Goal: Task Accomplishment & Management: Manage account settings

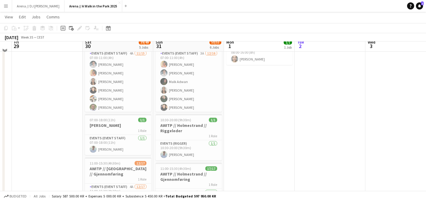
scroll to position [47, 0]
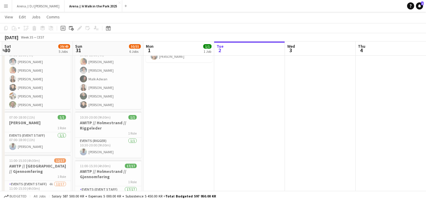
drag, startPoint x: 348, startPoint y: 120, endPoint x: 122, endPoint y: 122, distance: 225.9
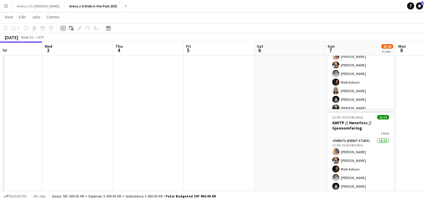
drag, startPoint x: 260, startPoint y: 135, endPoint x: 139, endPoint y: 138, distance: 121.1
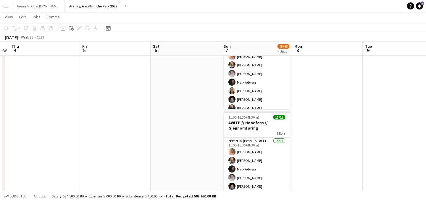
drag, startPoint x: 226, startPoint y: 147, endPoint x: 141, endPoint y: 134, distance: 86.6
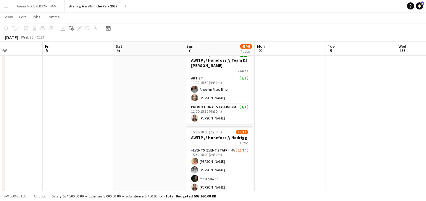
scroll to position [198, 0]
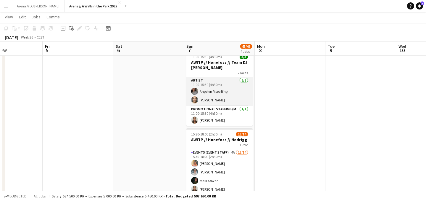
click at [213, 100] on app-card-role "Artist 2/2 11:00-15:30 (4h30m) Angelen Riseo Ring Amelia Nwani" at bounding box center [220, 91] width 66 height 29
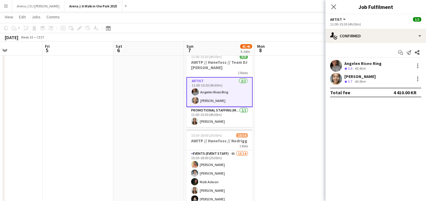
click at [308, 96] on app-date-cell at bounding box center [290, 104] width 71 height 470
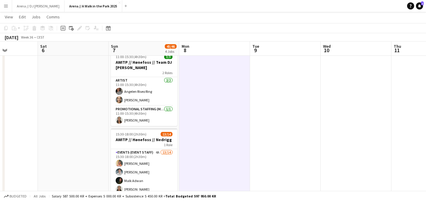
drag, startPoint x: 335, startPoint y: 98, endPoint x: 197, endPoint y: 106, distance: 138.8
click at [197, 106] on app-calendar-viewport "Tue 2 Wed 3 Thu 4 Fri 5 Sat 6 Sun 7 45/46 4 Jobs Mon 8 Tue 9 Wed 10 Thu 11 Fri …" at bounding box center [213, 81] width 426 height 513
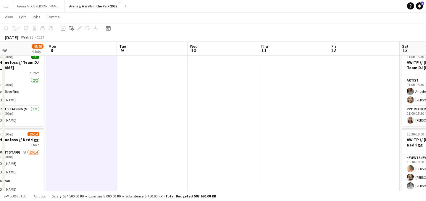
drag, startPoint x: 305, startPoint y: 105, endPoint x: 200, endPoint y: 108, distance: 104.8
click at [200, 108] on app-calendar-viewport "Thu 4 Fri 5 Sat 6 Sun 7 45/46 4 Jobs Mon 8 Tue 9 Wed 10 Thu 11 Fri 12 Sat 13 40…" at bounding box center [213, 81] width 426 height 513
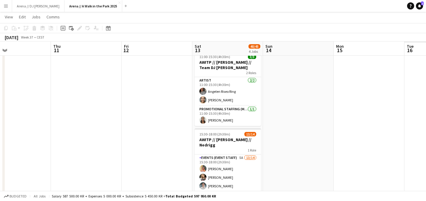
drag, startPoint x: 305, startPoint y: 111, endPoint x: 246, endPoint y: 112, distance: 58.9
click at [246, 112] on app-calendar-viewport "Sat 6 Sun 7 45/46 4 Jobs Mon 8 Tue 9 Wed 10 Thu 11 Fri 12 Sat 13 40/45 4 Jobs S…" at bounding box center [213, 81] width 426 height 513
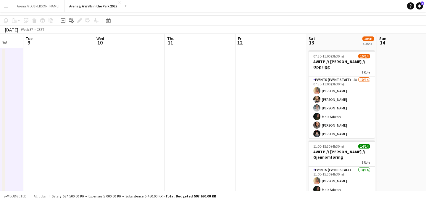
scroll to position [0, 0]
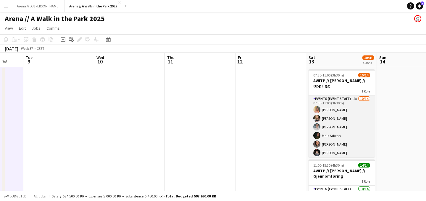
click at [347, 123] on app-card-role "Events (Event Staff) 4A [DATE] 07:30-11:00 (3h30m) [PERSON_NAME] [PERSON_NAME] …" at bounding box center [342, 161] width 66 height 132
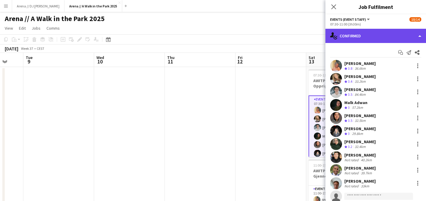
click at [404, 32] on div "single-neutral-actions-check-2 Confirmed" at bounding box center [376, 36] width 101 height 14
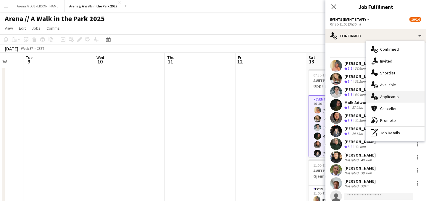
click at [390, 98] on div "single-neutral-actions-information Applicants" at bounding box center [395, 97] width 59 height 12
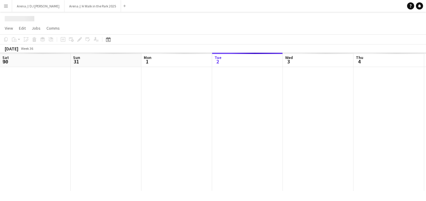
scroll to position [0, 142]
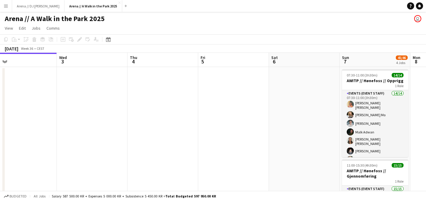
drag, startPoint x: 289, startPoint y: 116, endPoint x: 184, endPoint y: 112, distance: 104.6
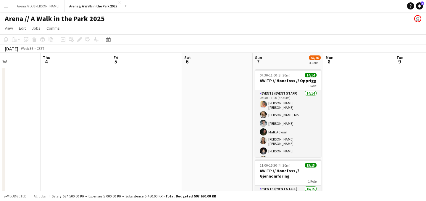
drag, startPoint x: 248, startPoint y: 114, endPoint x: 111, endPoint y: 109, distance: 136.6
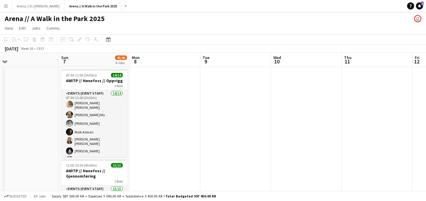
drag, startPoint x: 286, startPoint y: 102, endPoint x: 140, endPoint y: 108, distance: 146.1
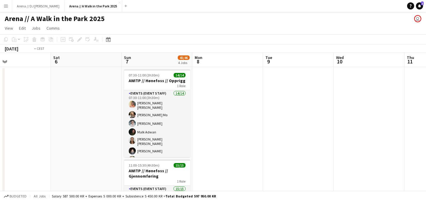
drag, startPoint x: 264, startPoint y: 105, endPoint x: 134, endPoint y: 110, distance: 129.8
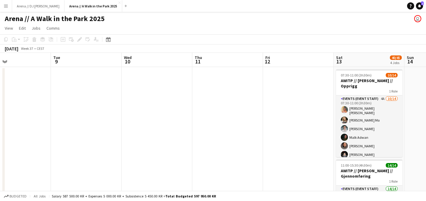
scroll to position [0, 195]
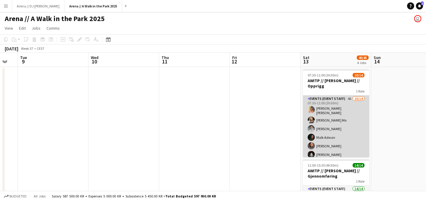
click at [336, 118] on app-card-role "Events (Event Staff) 4A [DATE] 07:30-11:00 (3h30m) [PERSON_NAME] [PERSON_NAME] …" at bounding box center [336, 162] width 66 height 135
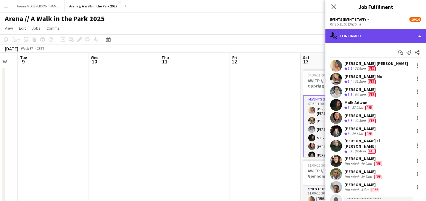
click at [385, 32] on div "single-neutral-actions-check-2 Confirmed" at bounding box center [376, 36] width 101 height 14
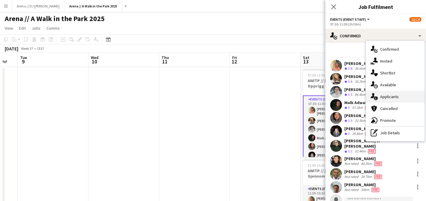
click at [396, 98] on span "Applicants" at bounding box center [389, 96] width 19 height 5
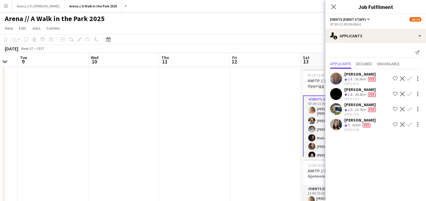
scroll to position [0, 194]
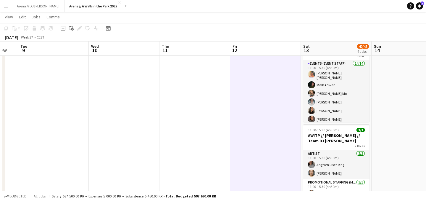
scroll to position [127, 0]
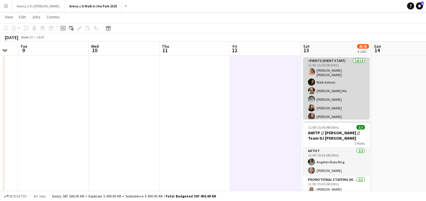
click at [332, 99] on app-card-role "Events (Event Staff) 14/14 11:00-15:30 (4h30m) [PERSON_NAME] [PERSON_NAME] [PER…" at bounding box center [336, 124] width 66 height 135
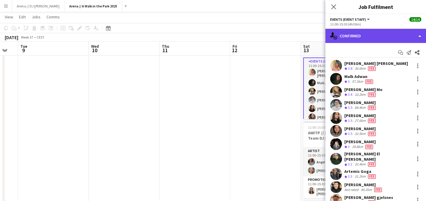
click at [385, 37] on div "single-neutral-actions-check-2 Confirmed" at bounding box center [376, 36] width 101 height 14
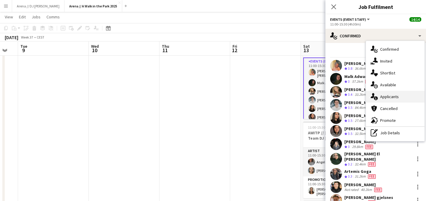
click at [388, 97] on span "Applicants" at bounding box center [389, 96] width 19 height 5
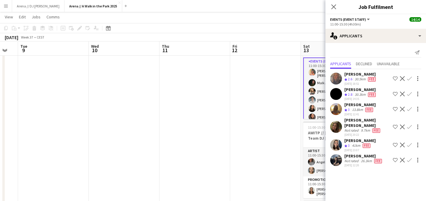
click at [283, 116] on app-date-cell at bounding box center [265, 174] width 71 height 470
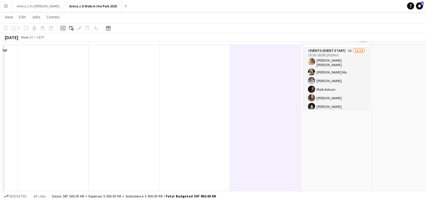
scroll to position [308, 0]
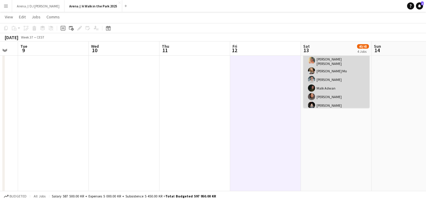
click at [325, 91] on app-card-role "Events (Event Staff) 5A 13/14 15:30-18:00 (2h30m) [PERSON_NAME] [PERSON_NAME] M…" at bounding box center [336, 113] width 66 height 135
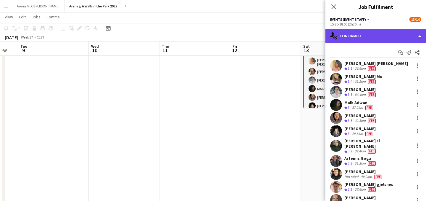
click at [389, 31] on div "single-neutral-actions-check-2 Confirmed" at bounding box center [376, 36] width 101 height 14
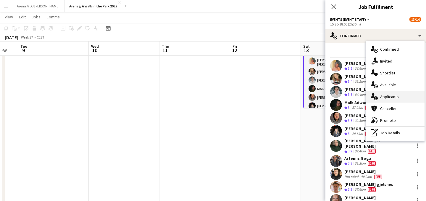
click at [391, 94] on div "single-neutral-actions-information Applicants" at bounding box center [395, 97] width 59 height 12
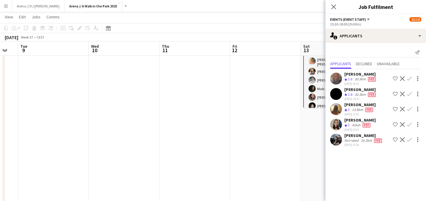
scroll to position [0, 194]
